Goal: Task Accomplishment & Management: Manage account settings

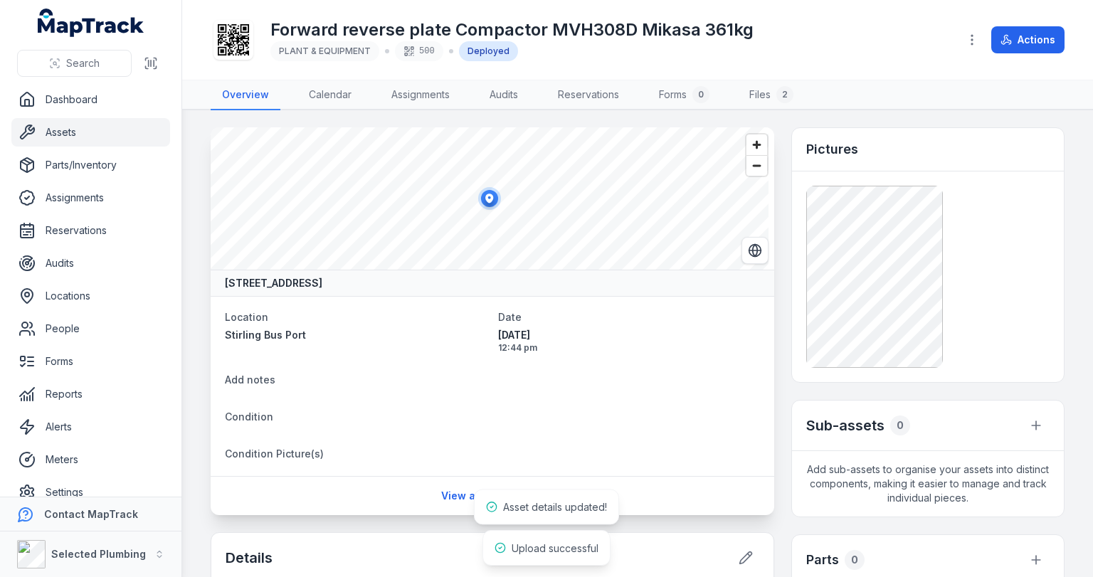
scroll to position [285, 0]
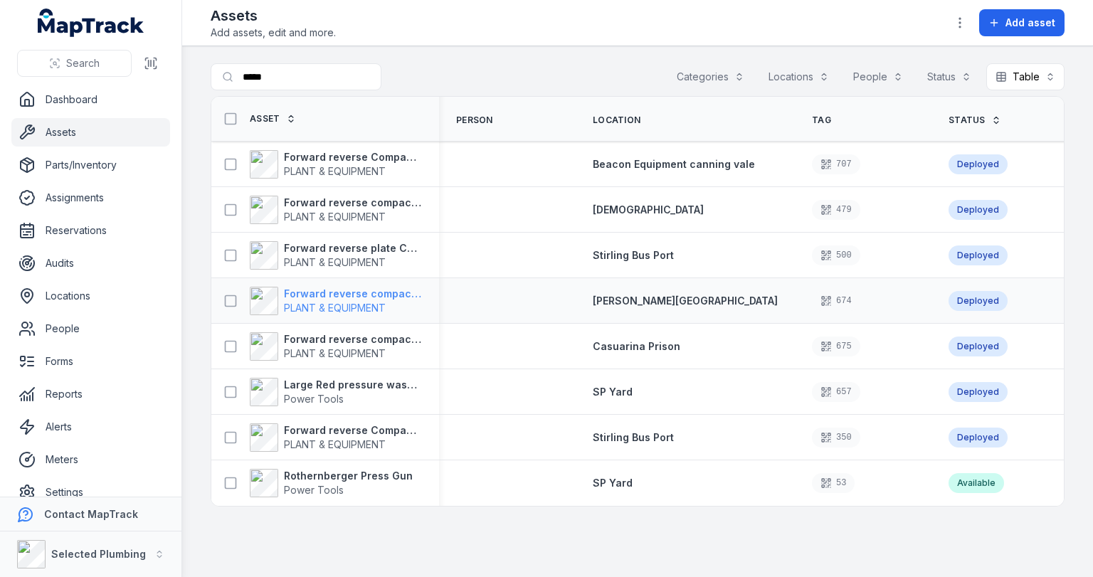
click at [337, 292] on strong "Forward reverse compactor 100/80 Bomag 726kg" at bounding box center [353, 294] width 138 height 14
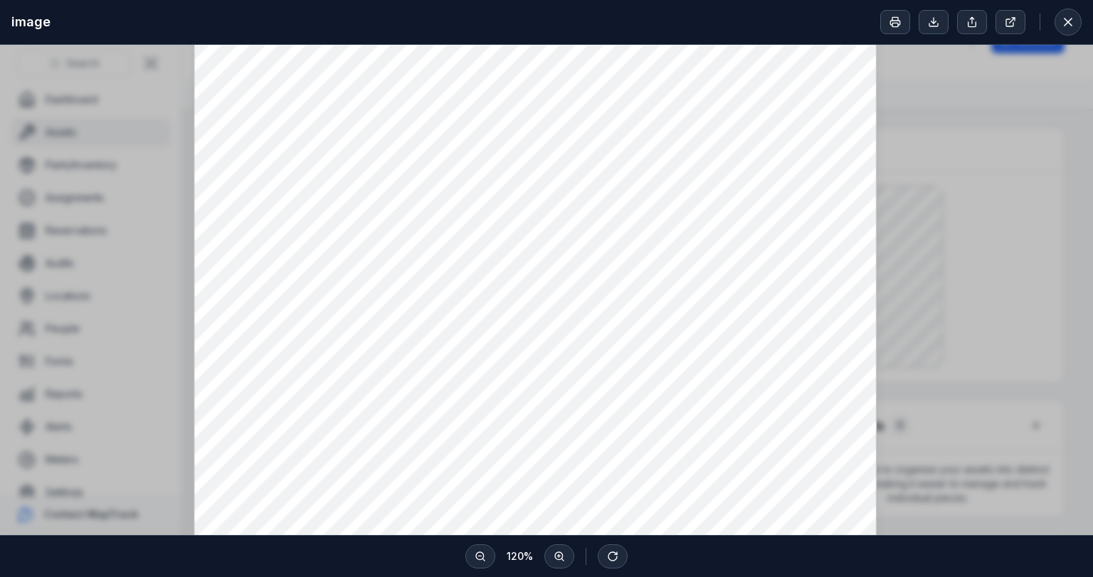
scroll to position [57, 0]
click at [1071, 24] on icon at bounding box center [1068, 22] width 14 height 14
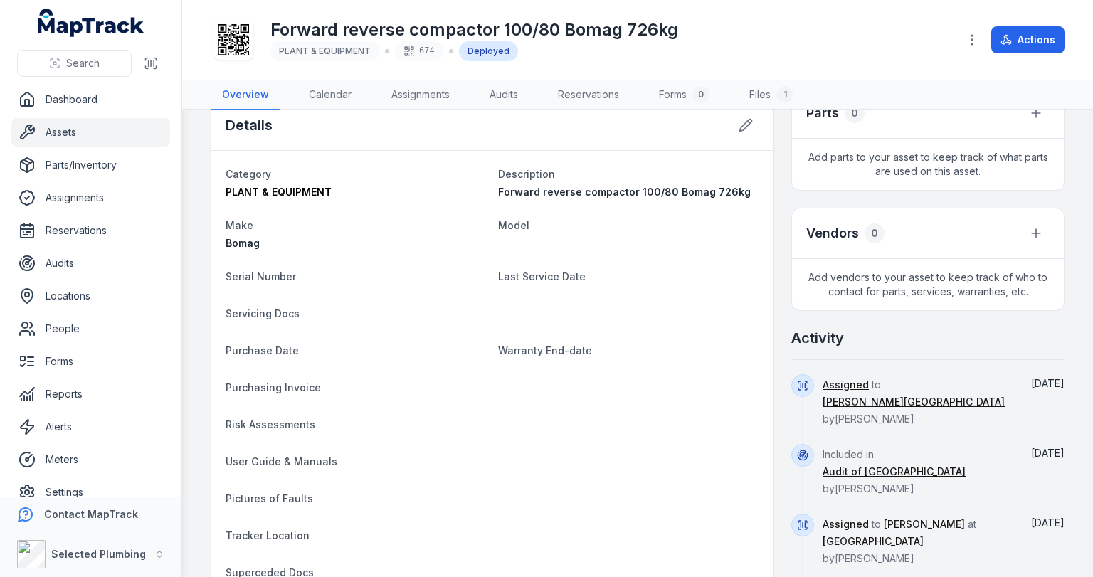
scroll to position [456, 0]
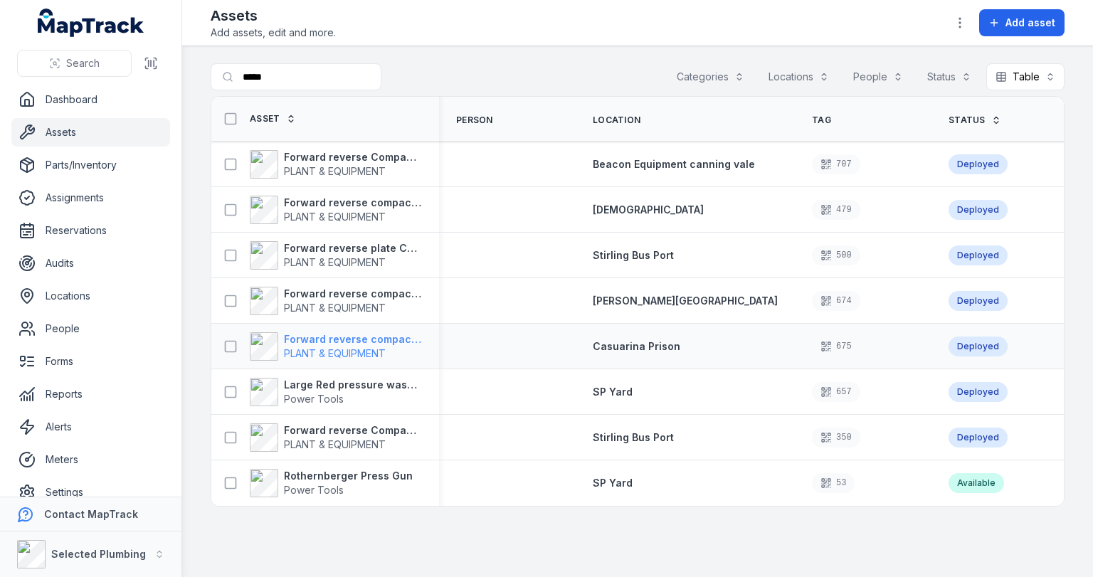
click at [342, 343] on strong "Forward reverse compactor CR8 [PERSON_NAME] 605kg" at bounding box center [353, 339] width 138 height 14
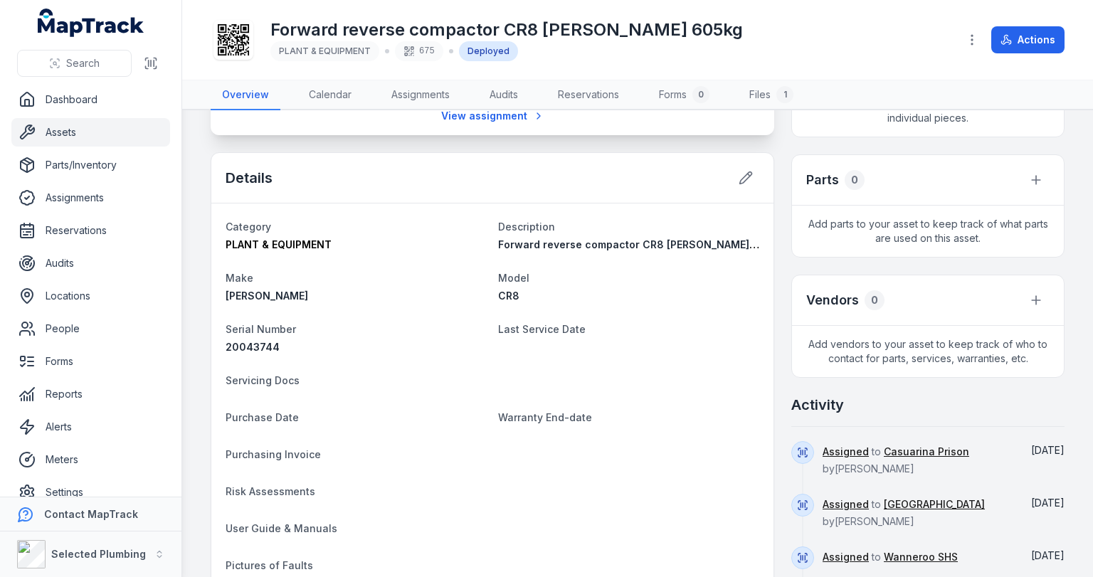
scroll to position [228, 0]
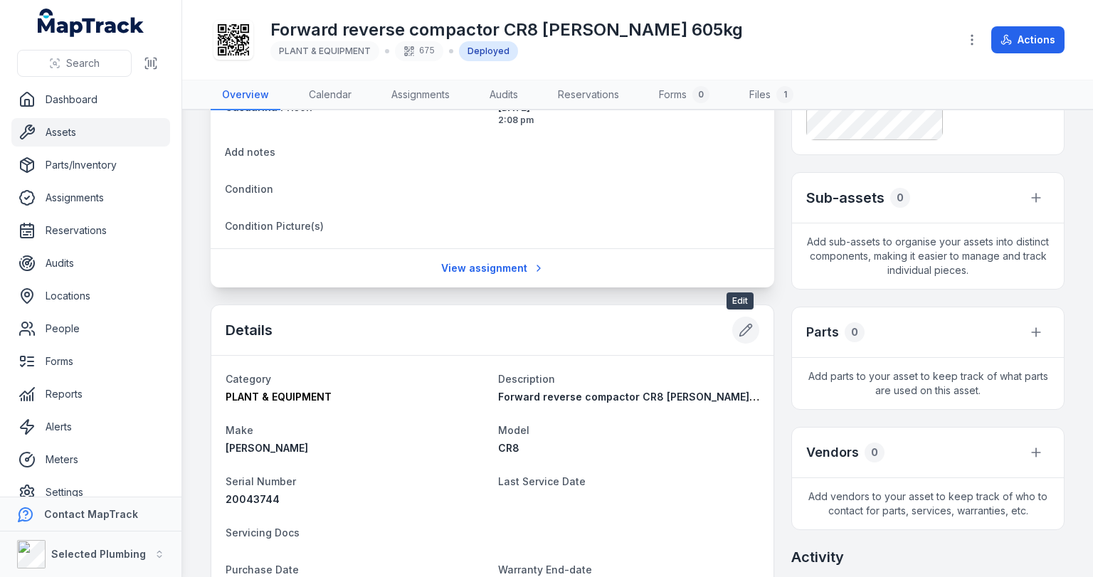
click at [740, 330] on icon at bounding box center [746, 330] width 14 height 14
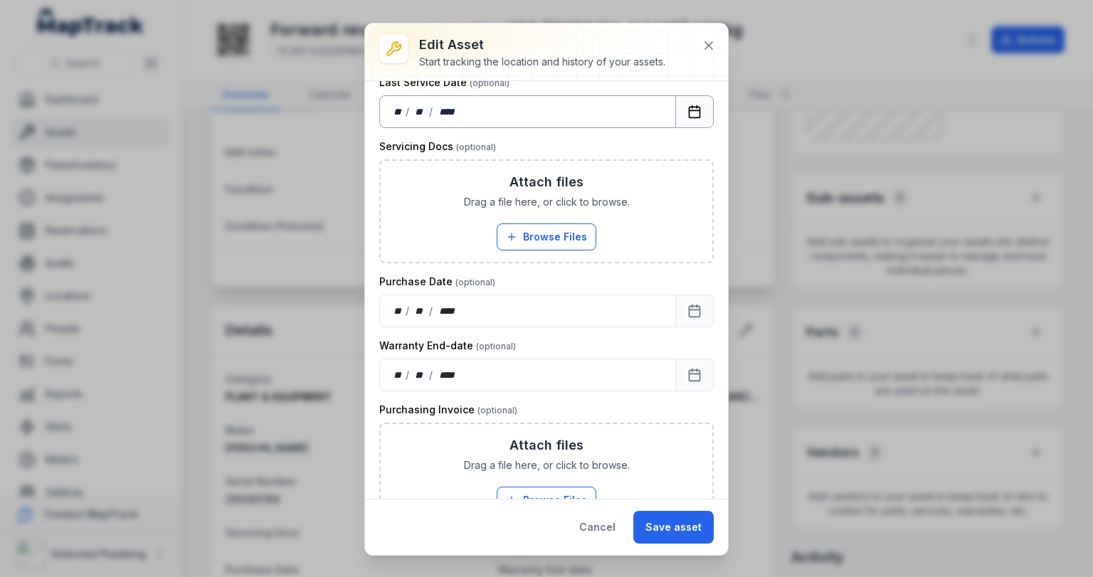
scroll to position [399, 0]
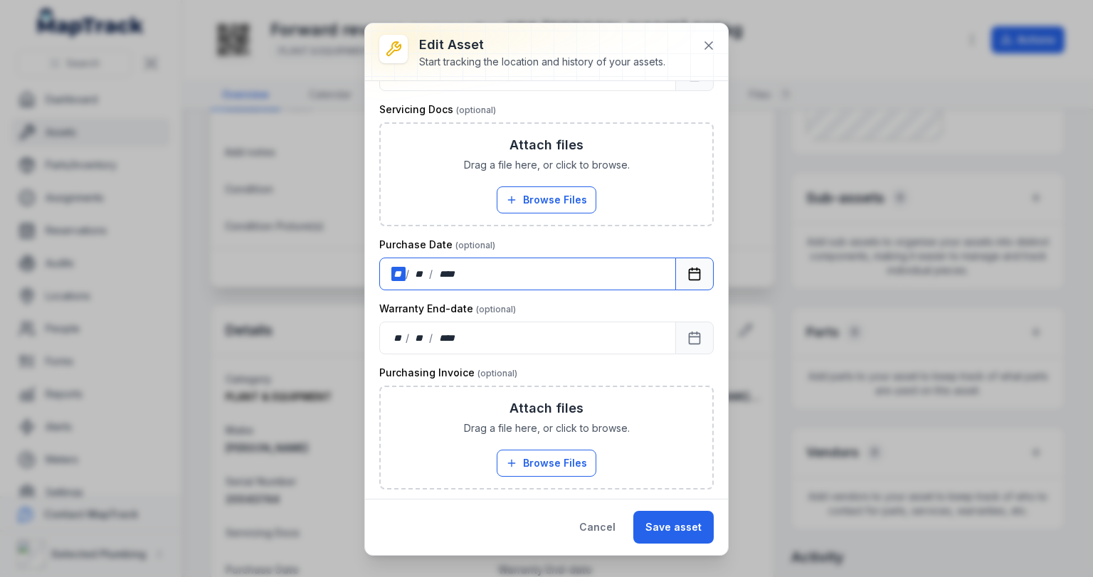
click at [489, 279] on div "** / ** / ****" at bounding box center [527, 274] width 297 height 33
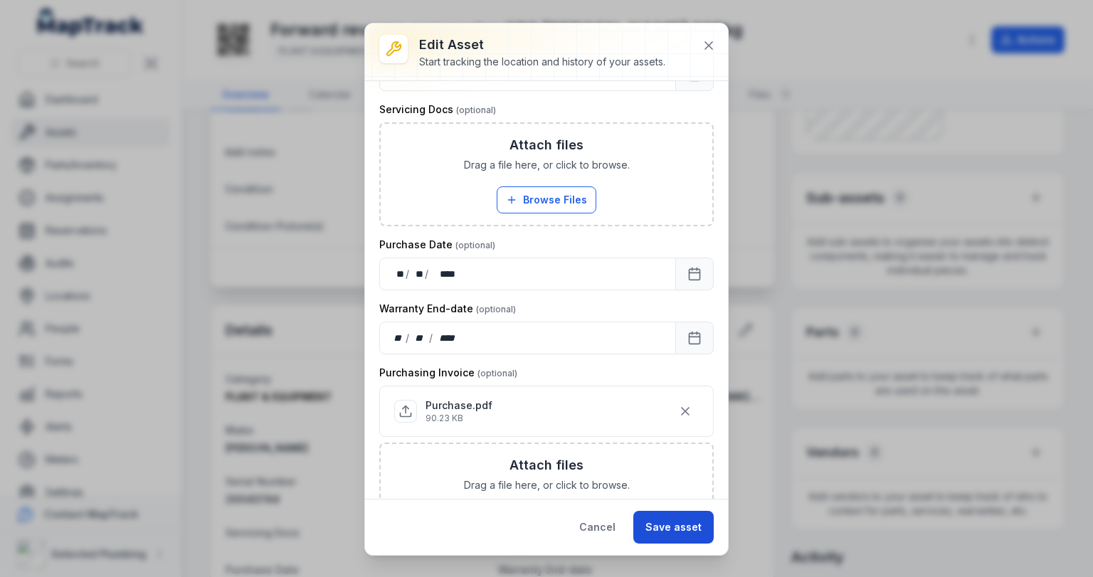
click at [667, 518] on button "Save asset" at bounding box center [674, 527] width 80 height 33
